Goal: Task Accomplishment & Management: Manage account settings

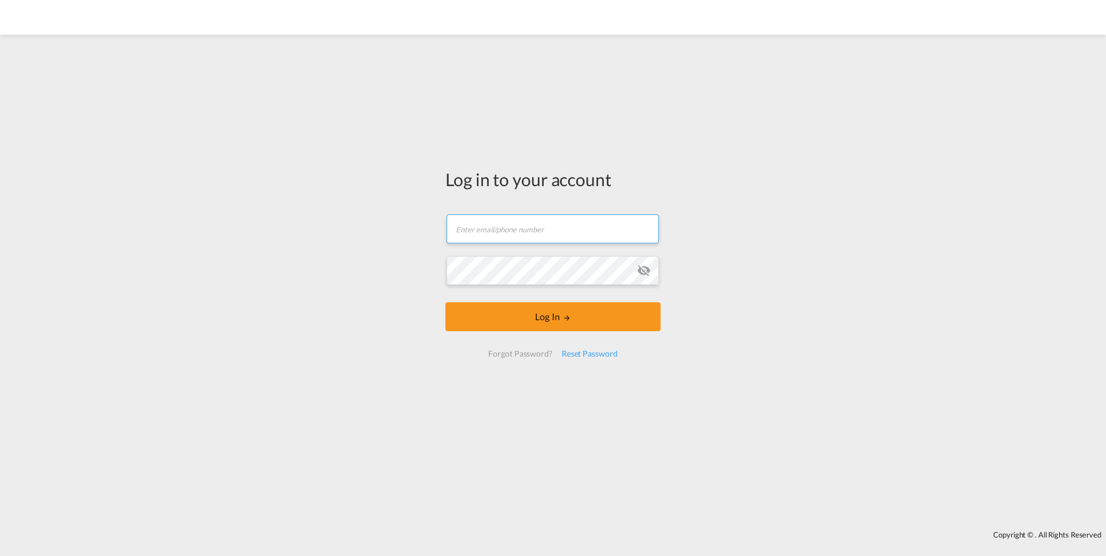
click at [541, 235] on input "text" at bounding box center [552, 229] width 212 height 29
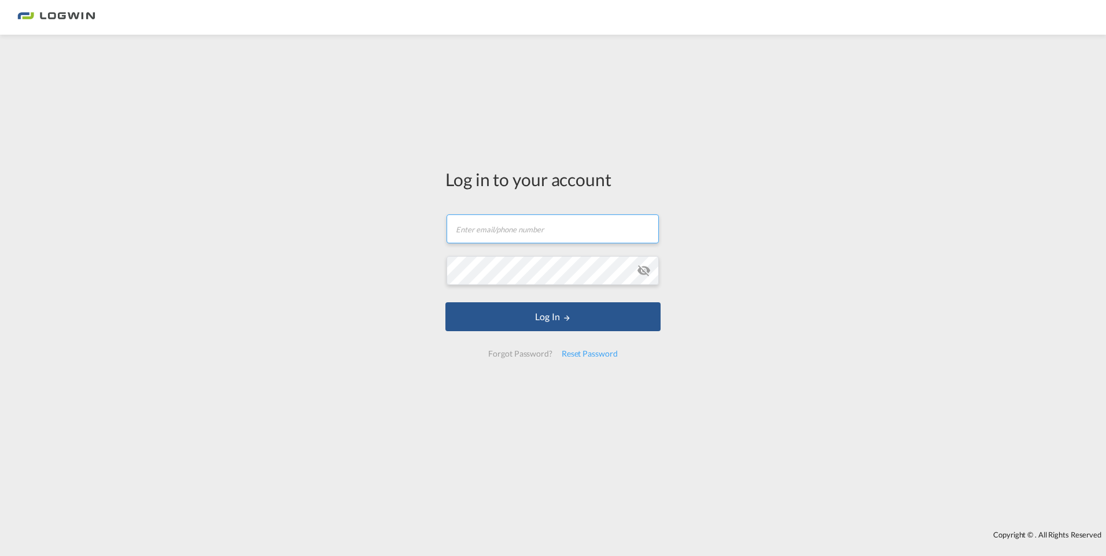
type input "[PERSON_NAME][EMAIL_ADDRESS][DOMAIN_NAME]"
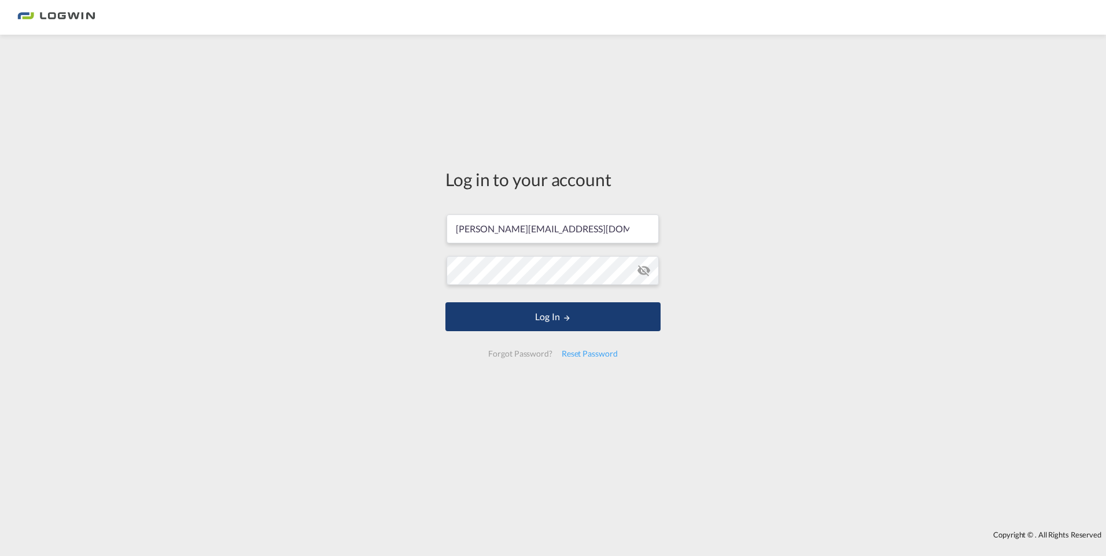
click at [494, 307] on button "Log In" at bounding box center [552, 316] width 215 height 29
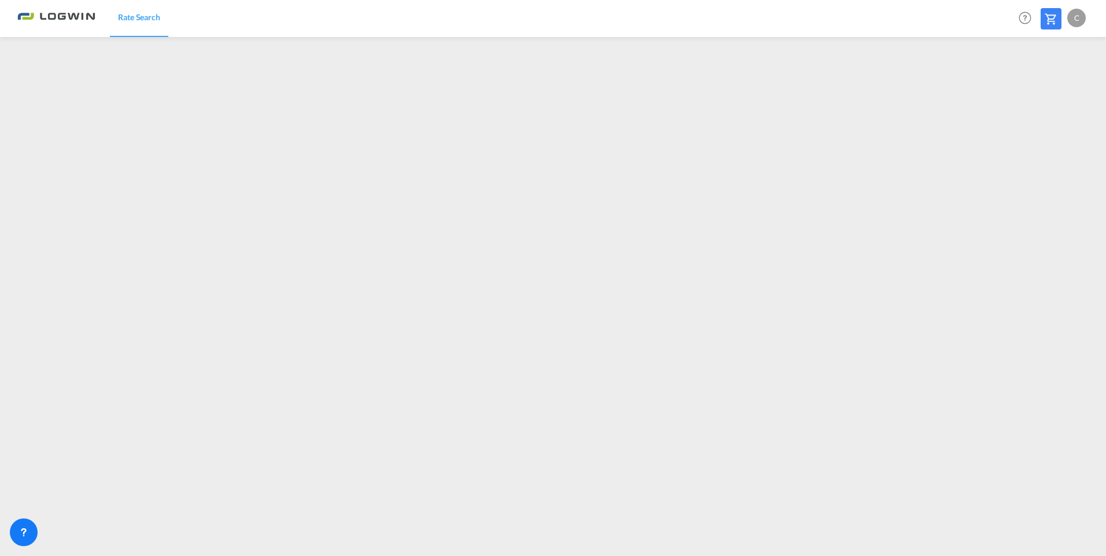
click at [1071, 18] on div "C" at bounding box center [1076, 18] width 19 height 19
click at [1071, 18] on md-backdrop at bounding box center [553, 278] width 1106 height 556
click at [1071, 18] on div "C" at bounding box center [1076, 18] width 19 height 19
click at [1057, 49] on button "My Profile" at bounding box center [1062, 50] width 75 height 23
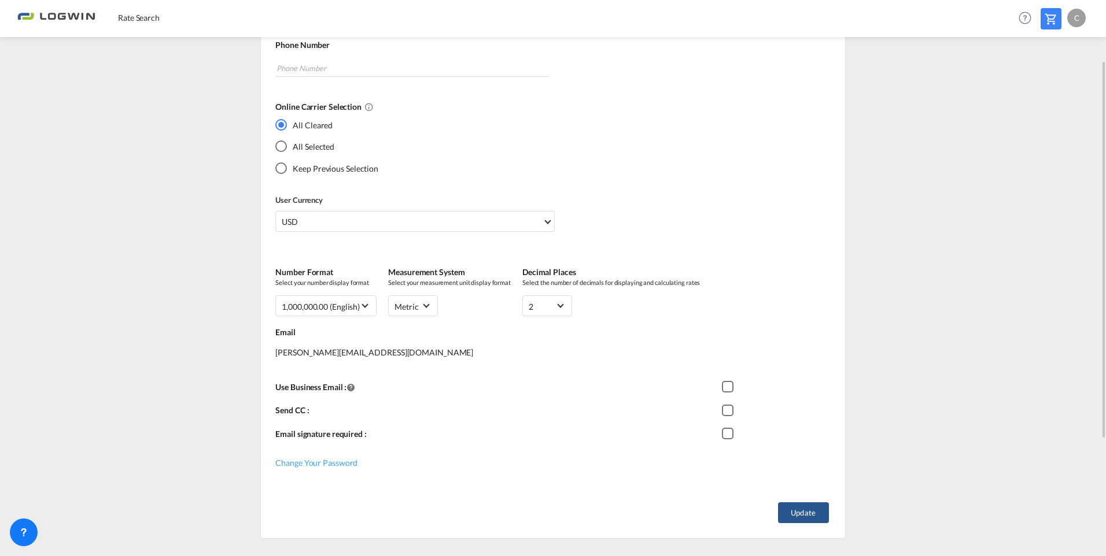
scroll to position [260, 0]
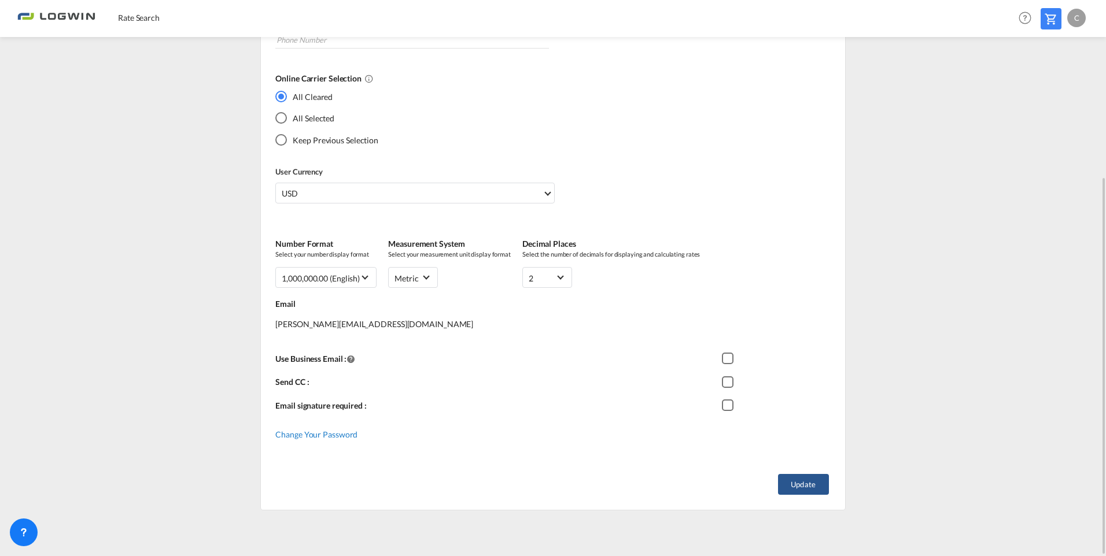
click at [302, 433] on span "Change Your Password" at bounding box center [316, 435] width 82 height 10
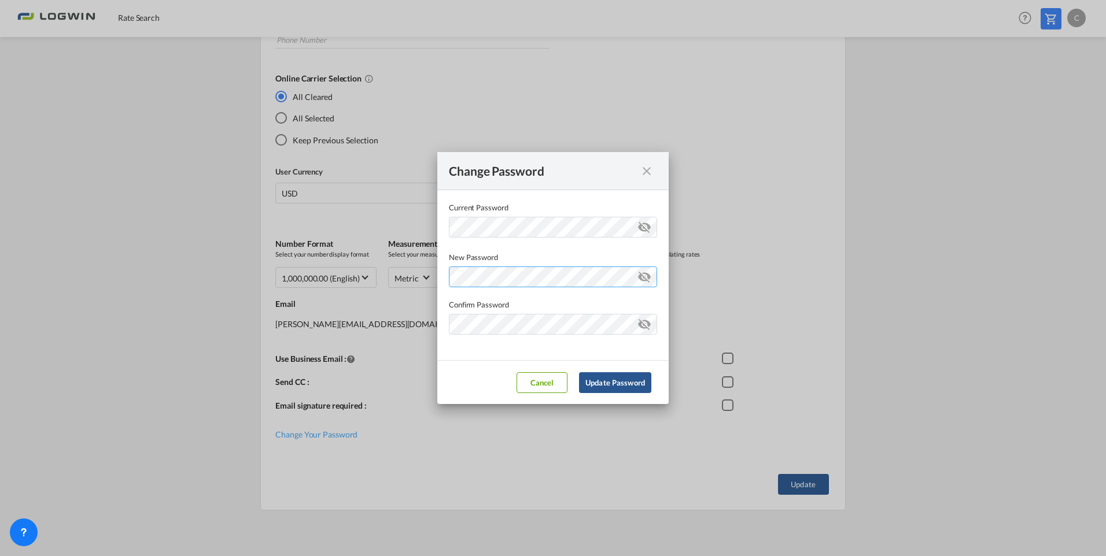
click at [502, 287] on div "Password must contain the following: A special character A number Minimum 8 cha…" at bounding box center [553, 275] width 208 height 24
click at [481, 351] on md-dialog-content "Current Password New Password Password must contain the following: A special ch…" at bounding box center [552, 275] width 231 height 170
click at [589, 385] on button "Update Password" at bounding box center [615, 382] width 72 height 21
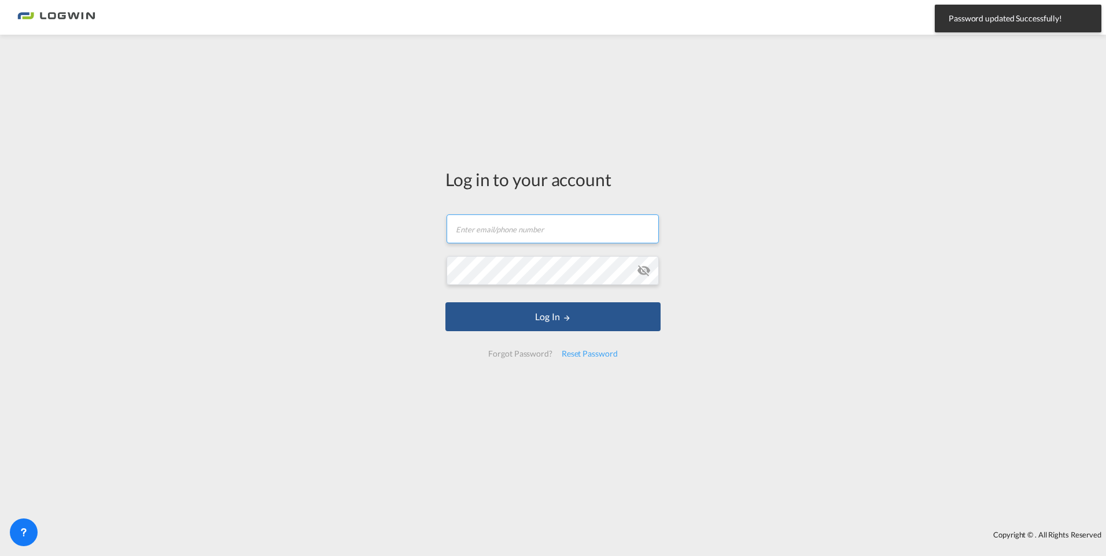
click at [483, 226] on input "text" at bounding box center [552, 229] width 212 height 29
type input "[PERSON_NAME][EMAIL_ADDRESS][DOMAIN_NAME]"
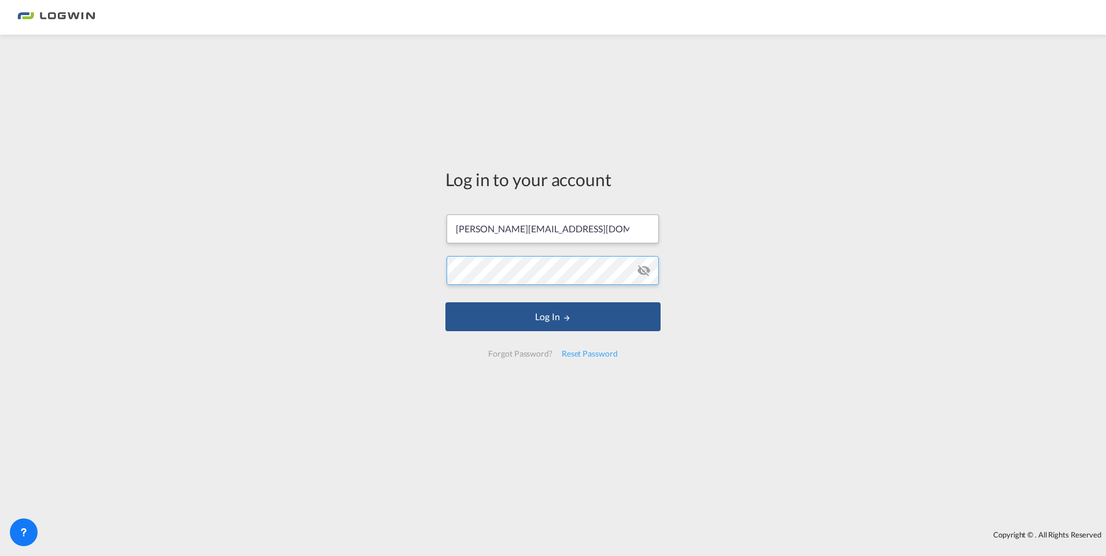
click at [445, 302] on button "Log In" at bounding box center [552, 316] width 215 height 29
